Goal: Register for event/course

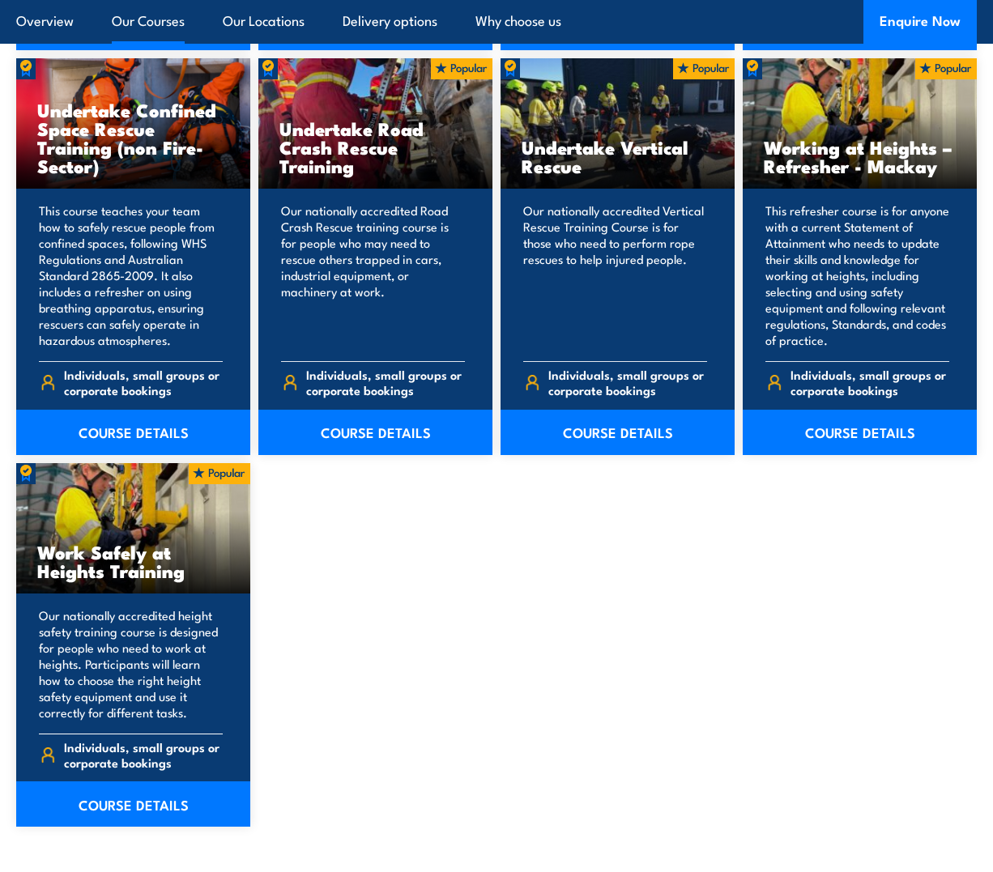
scroll to position [1782, 0]
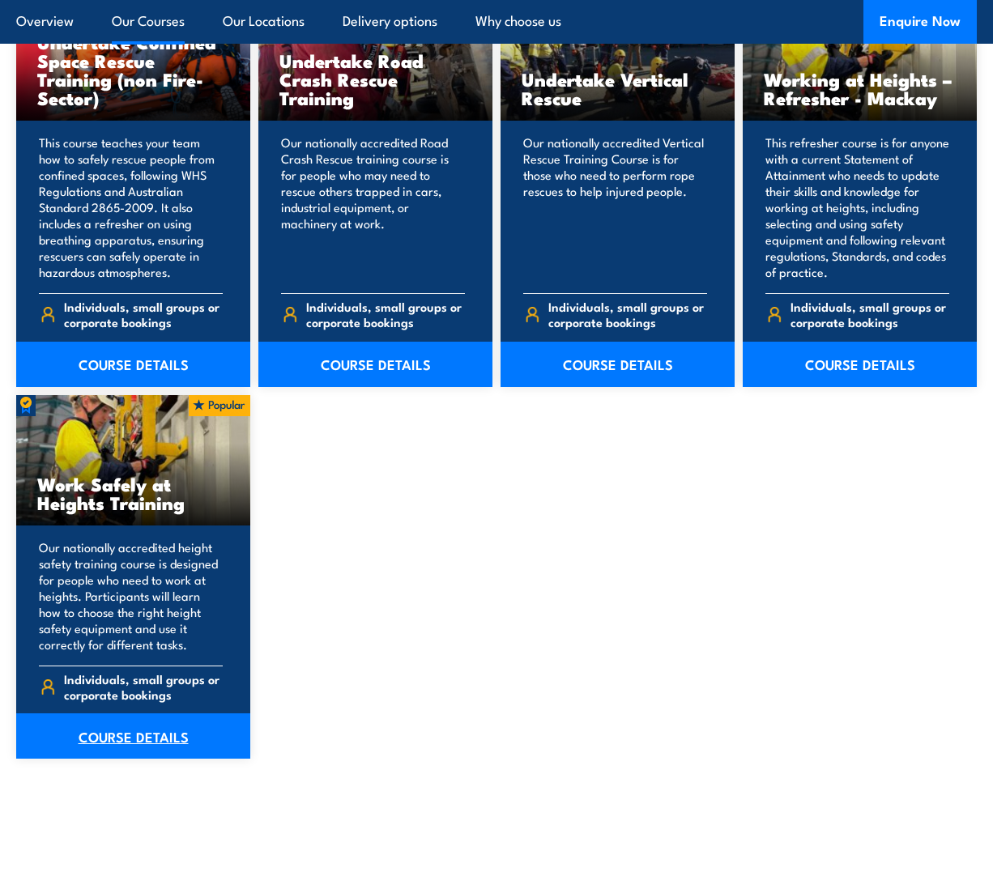
click at [121, 727] on link "COURSE DETAILS" at bounding box center [133, 735] width 234 height 45
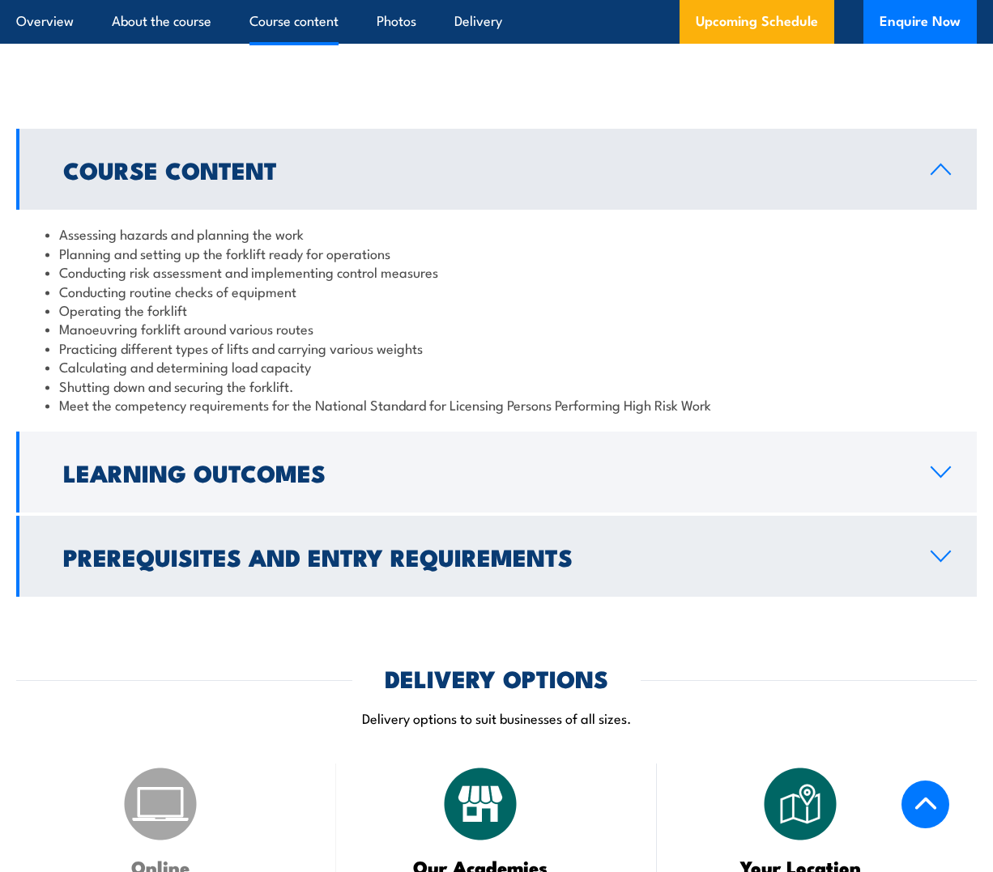
scroll to position [1458, 0]
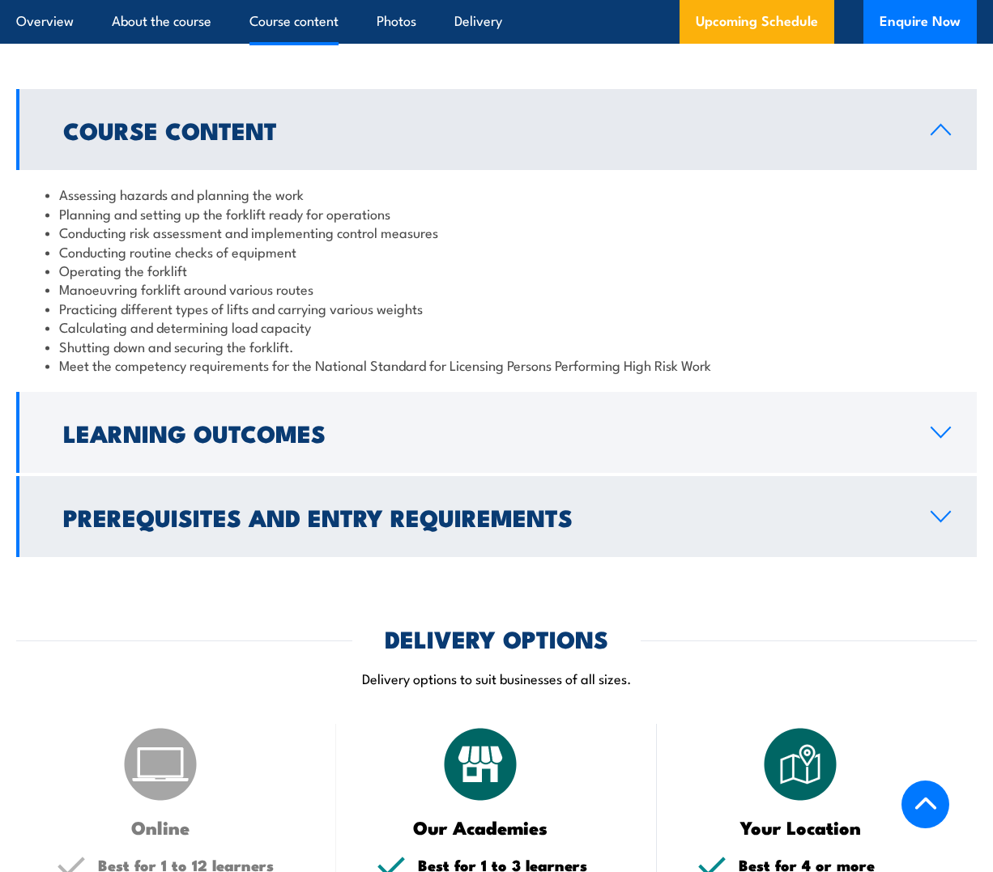
click at [943, 510] on icon at bounding box center [941, 516] width 22 height 13
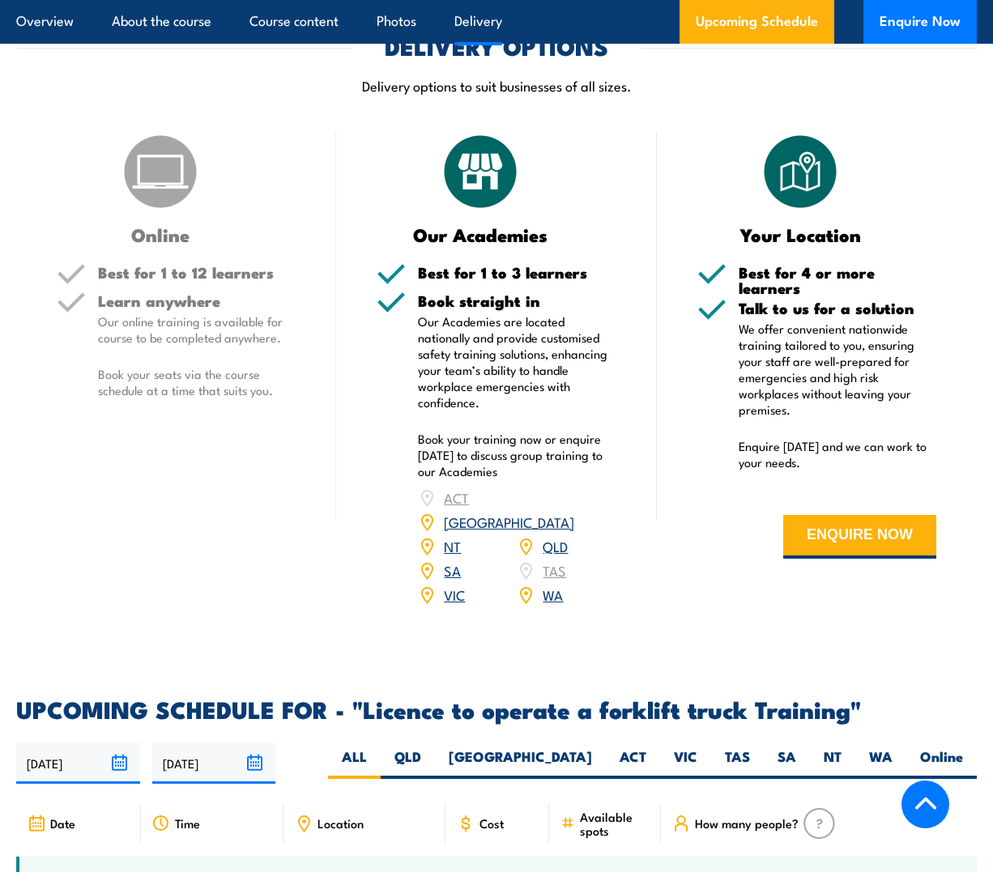
scroll to position [2187, 0]
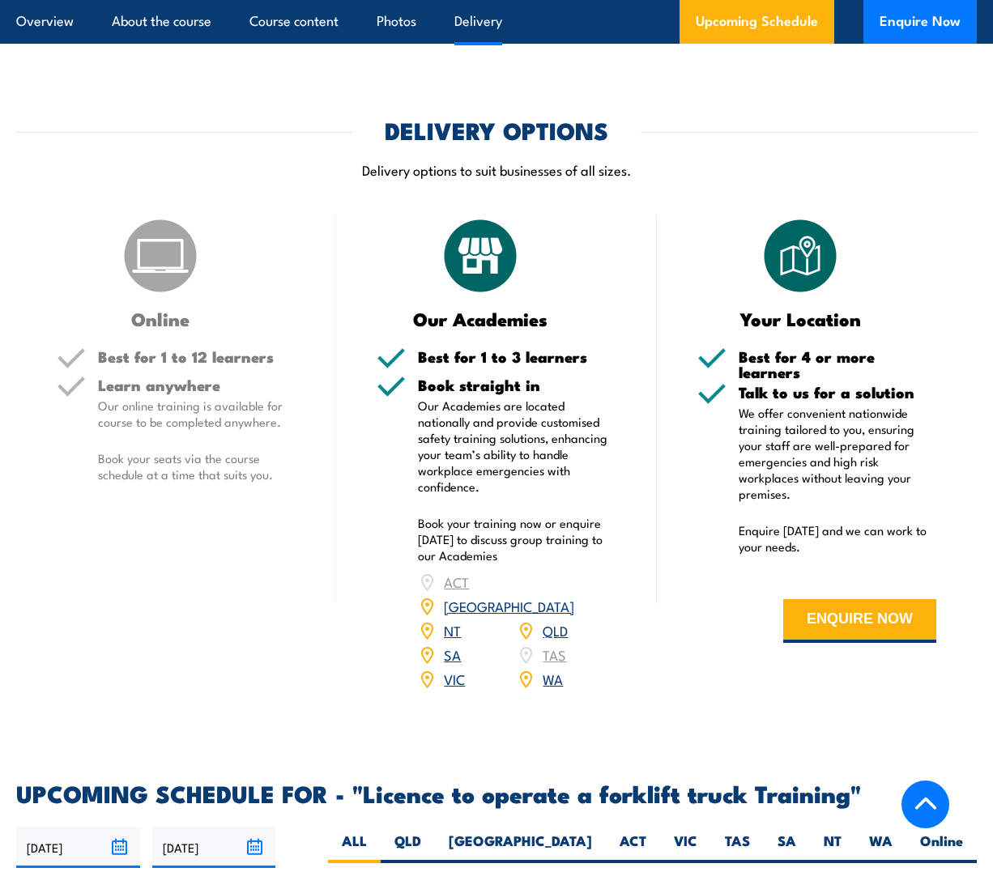
click at [553, 669] on link "WA" at bounding box center [553, 678] width 20 height 19
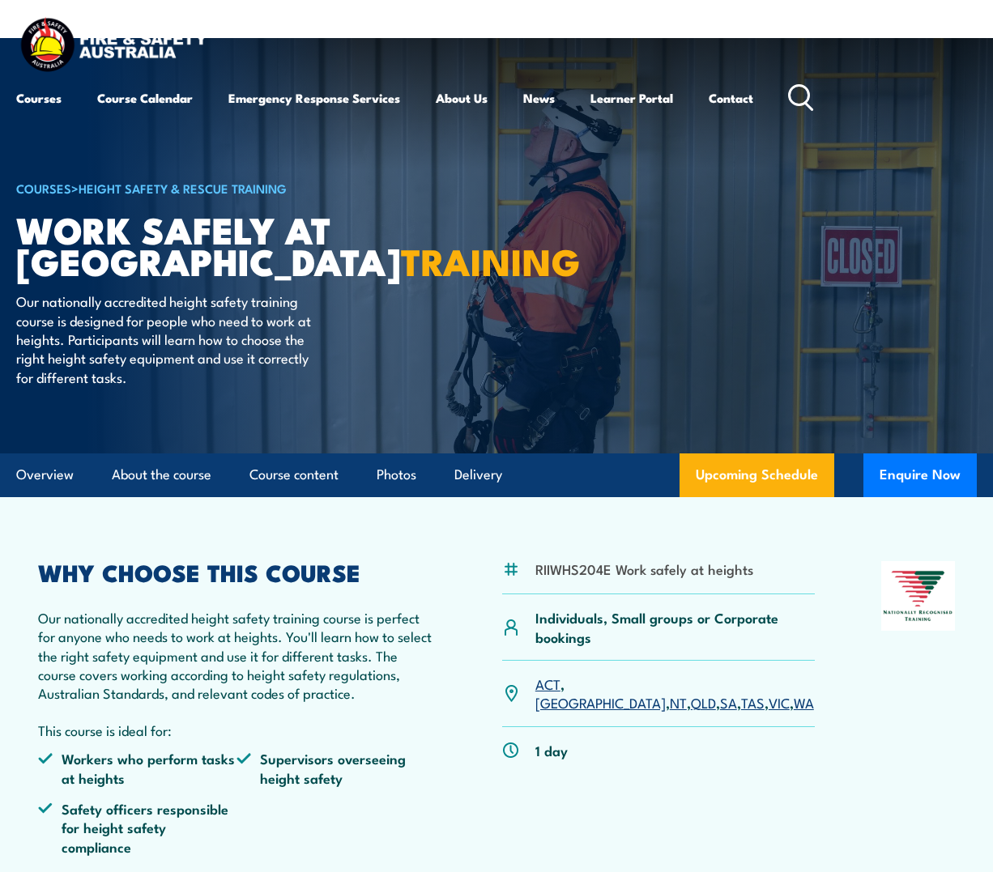
click at [794, 692] on link "WA" at bounding box center [804, 701] width 20 height 19
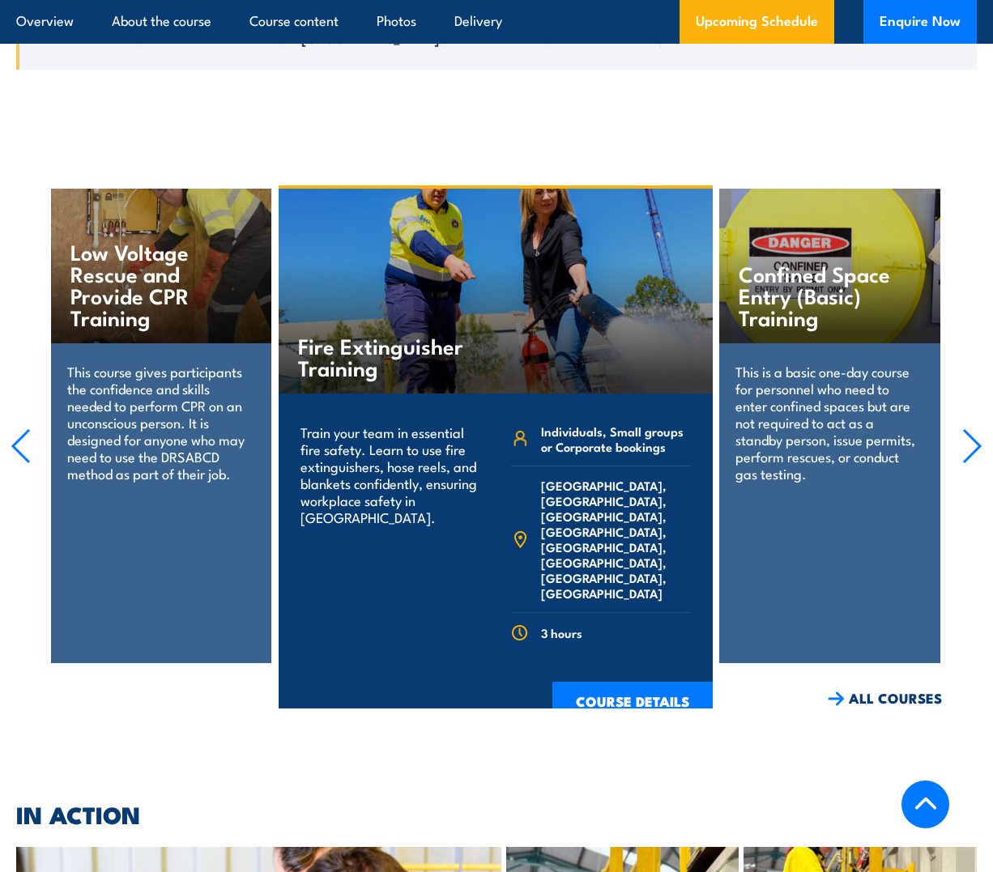
scroll to position [2903, 0]
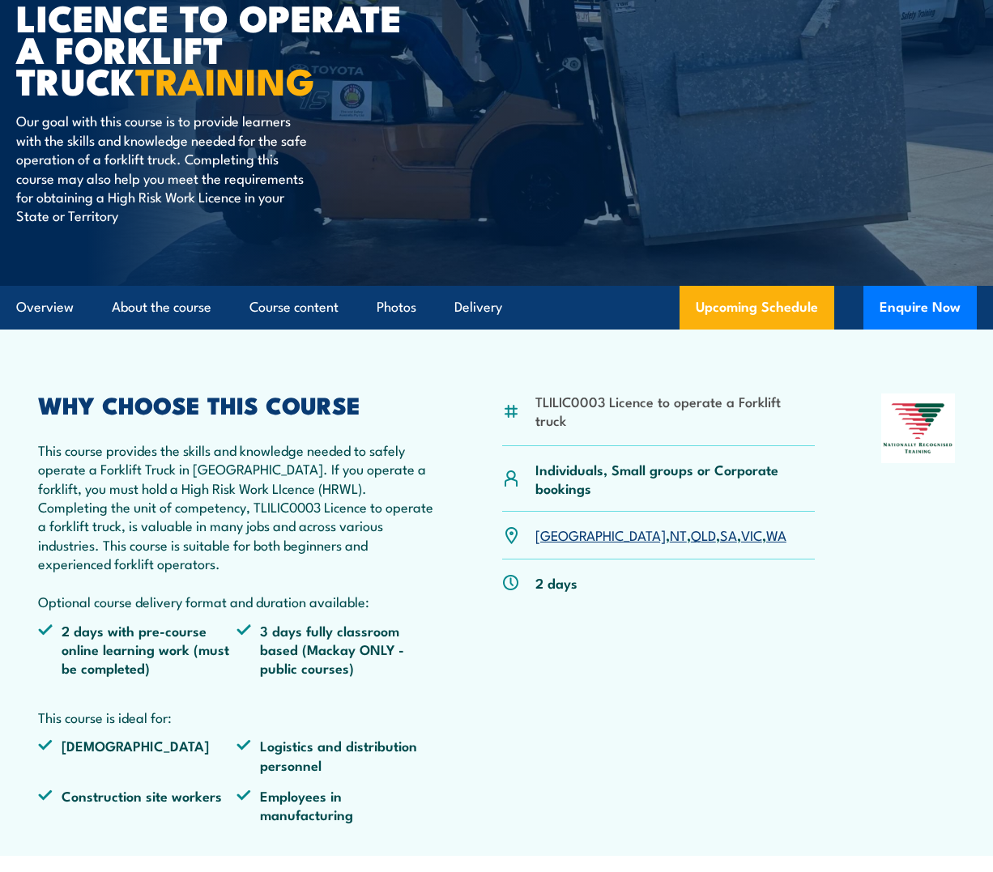
scroll to position [194, 0]
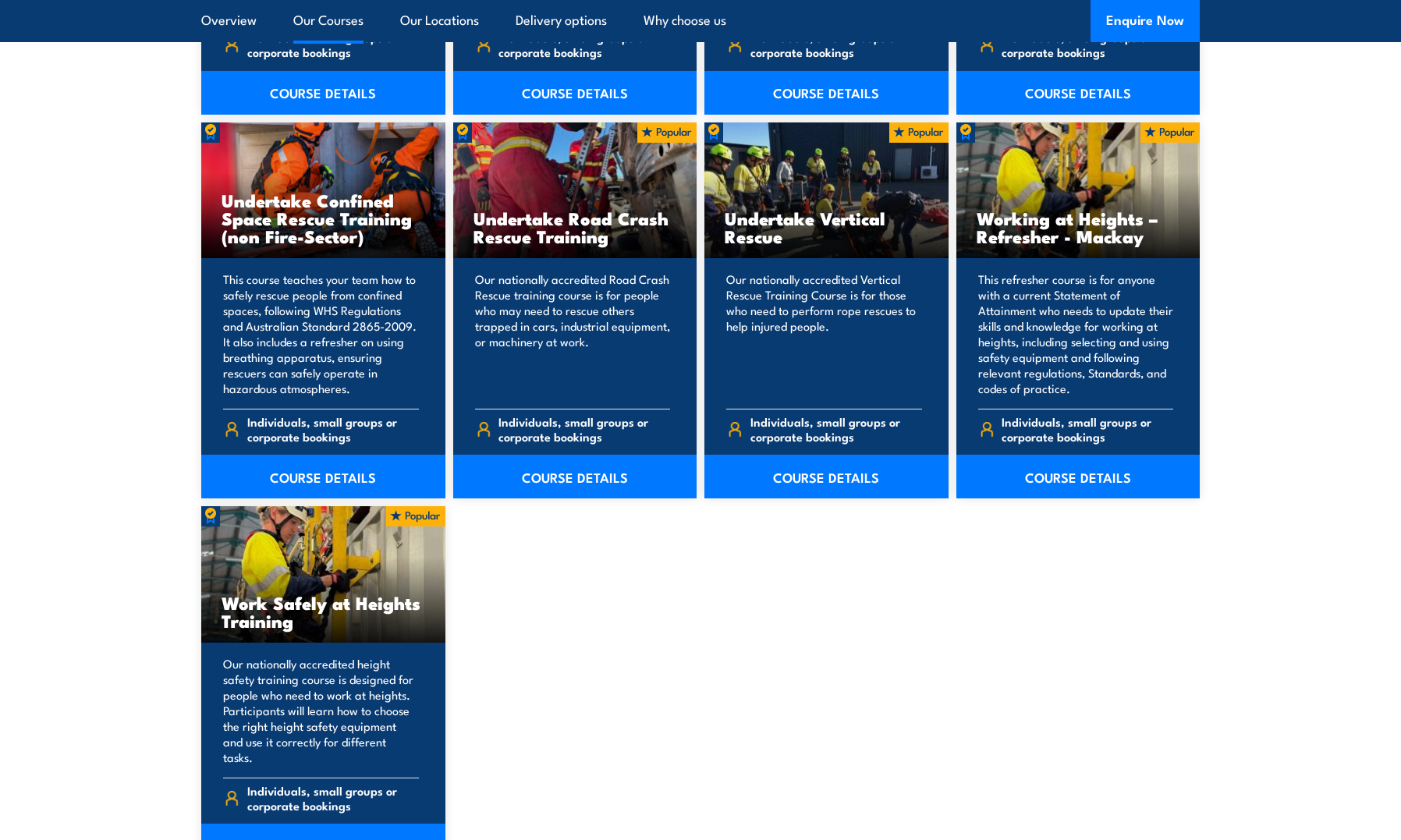
scroll to position [1717, 0]
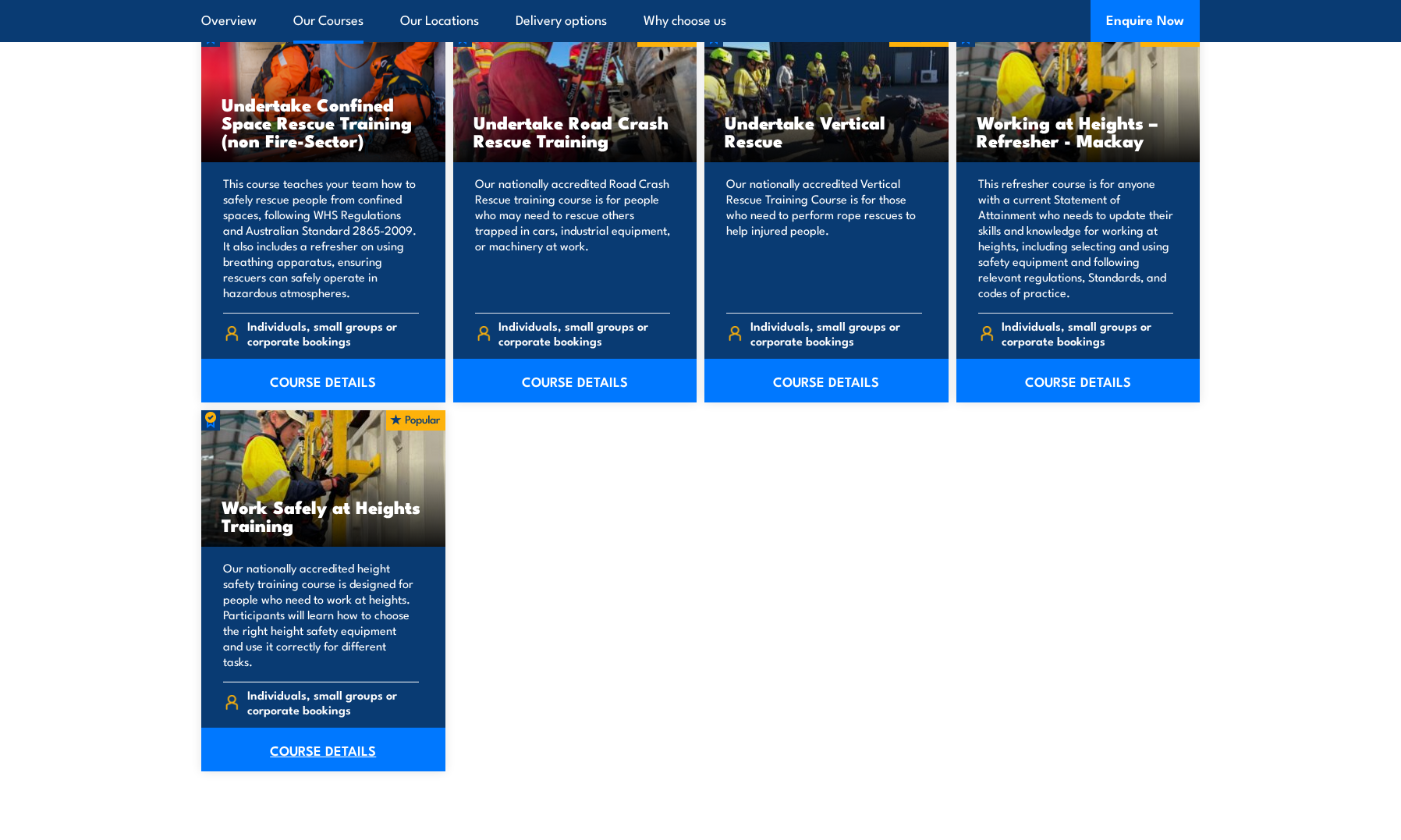
click at [334, 737] on link "COURSE DETAILS" at bounding box center [323, 749] width 244 height 43
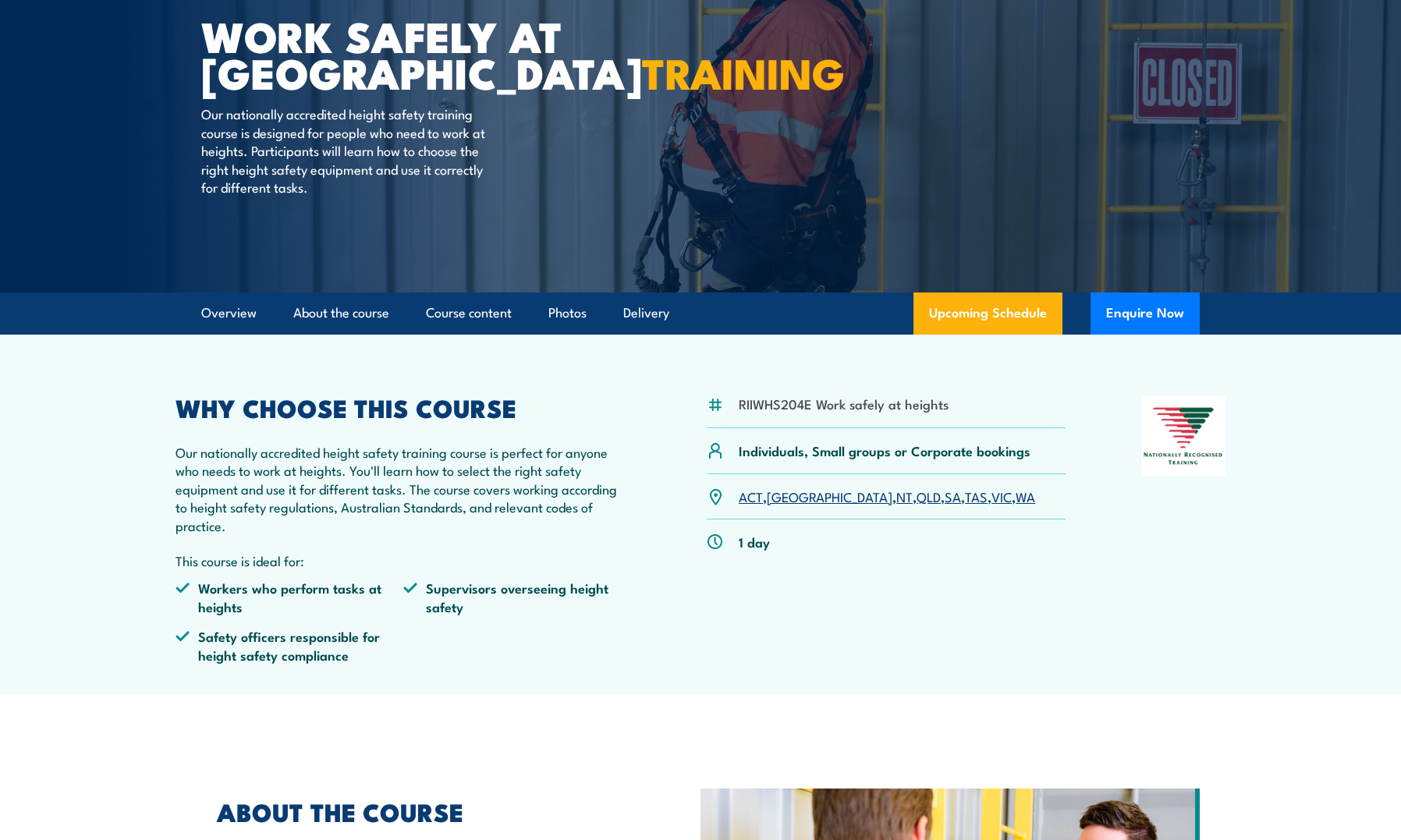
scroll to position [156, 0]
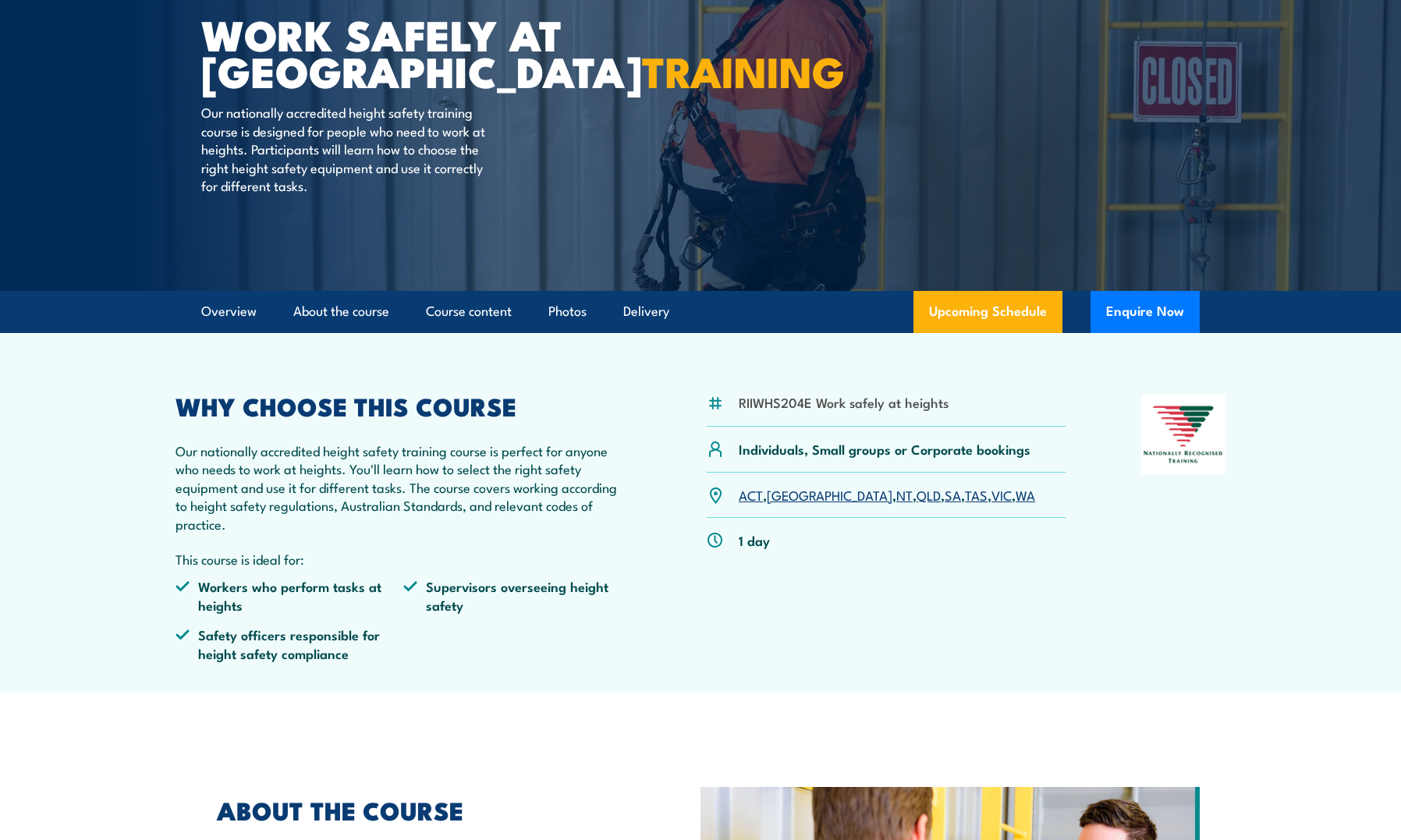
click at [1016, 495] on link "WA" at bounding box center [1025, 494] width 19 height 18
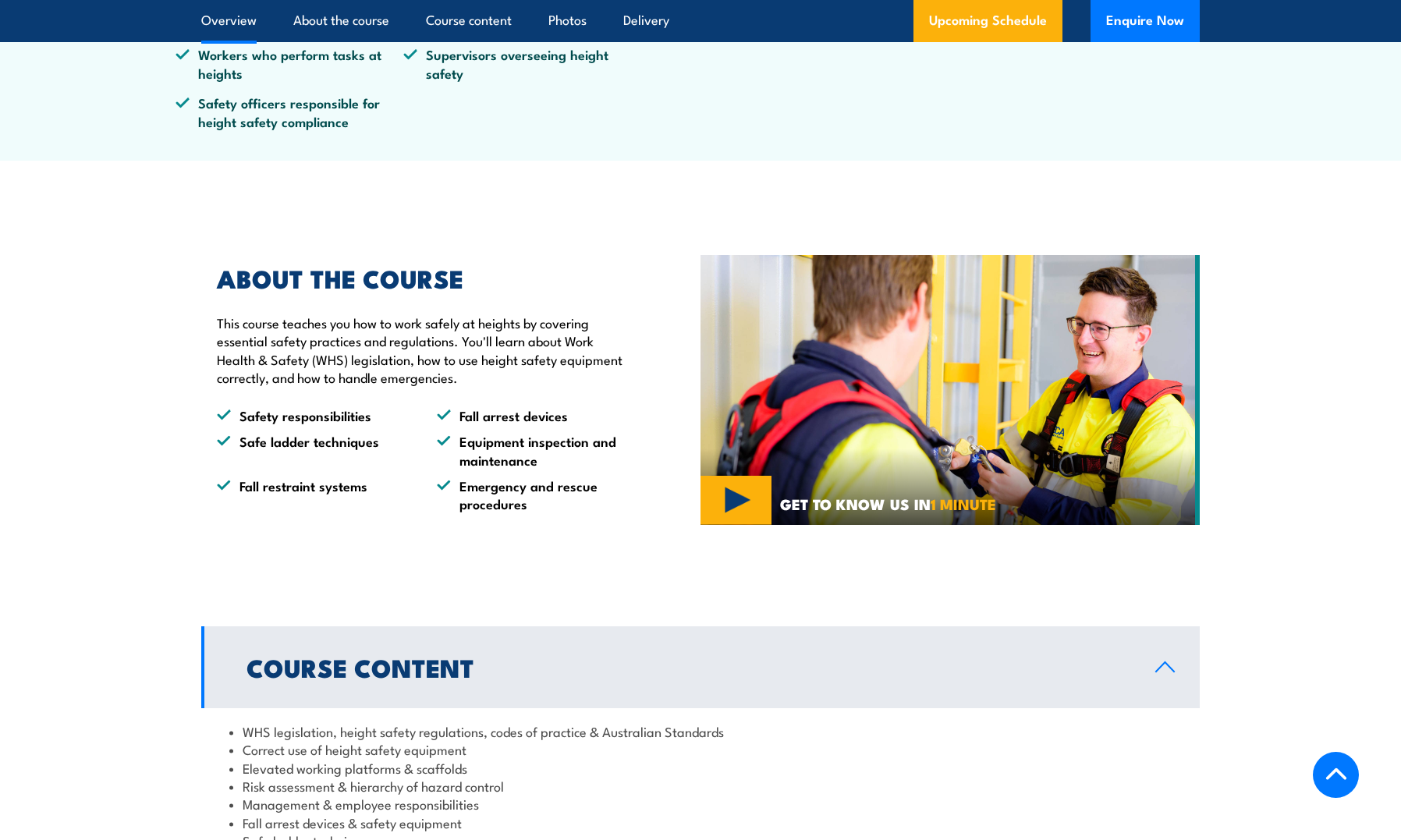
scroll to position [702, 0]
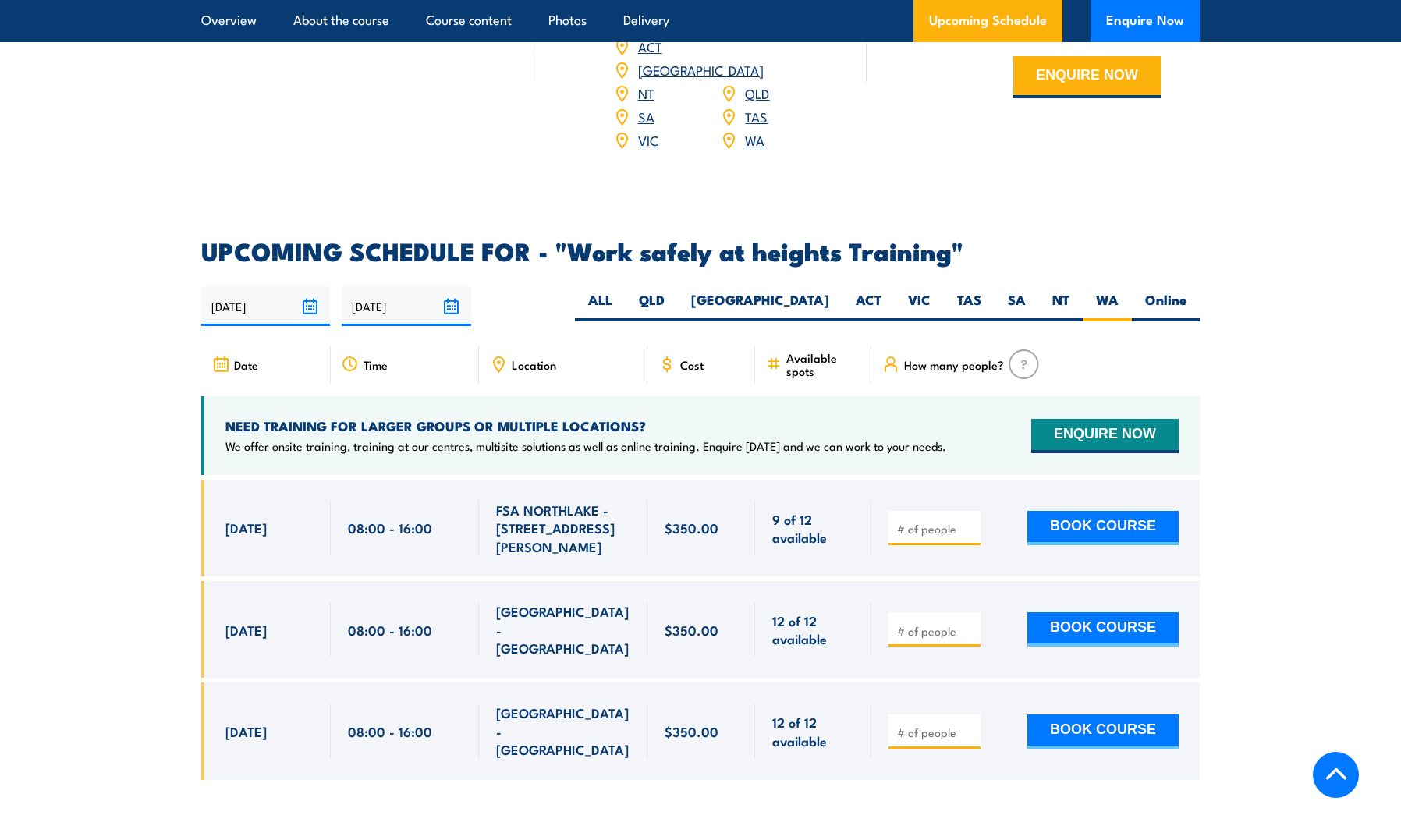
scroll to position [2248, 0]
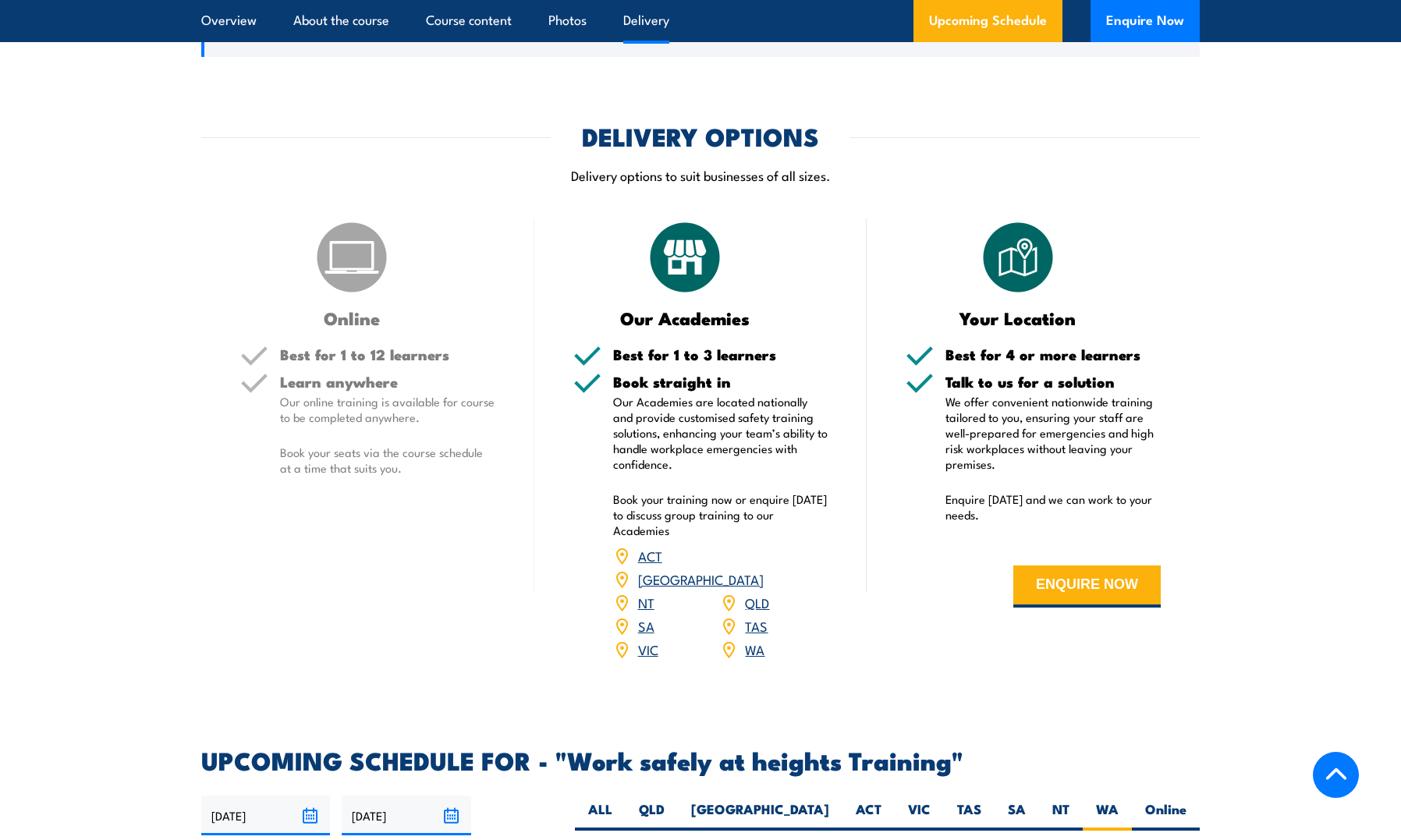
scroll to position [2029, 0]
